Goal: Browse casually

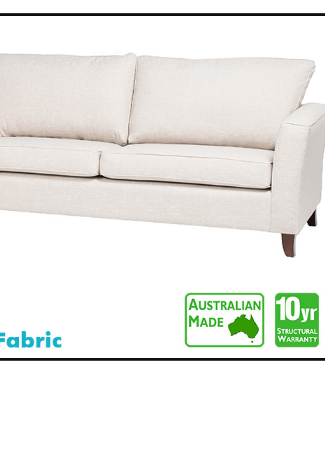
click at [185, 153] on img at bounding box center [108, 134] width 207 height 86
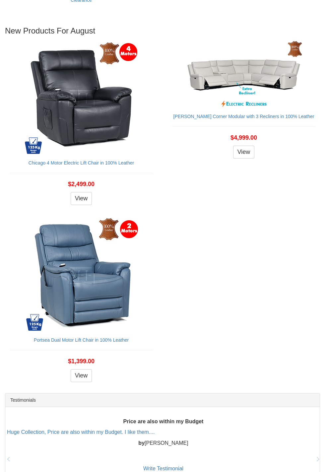
scroll to position [935, 0]
